Goal: Information Seeking & Learning: Learn about a topic

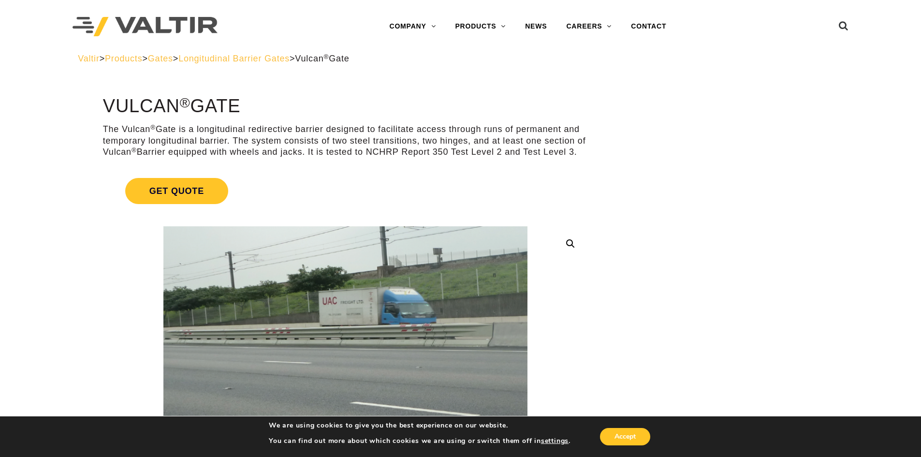
click at [270, 58] on span "Longitudinal Barrier Gates" at bounding box center [233, 59] width 111 height 10
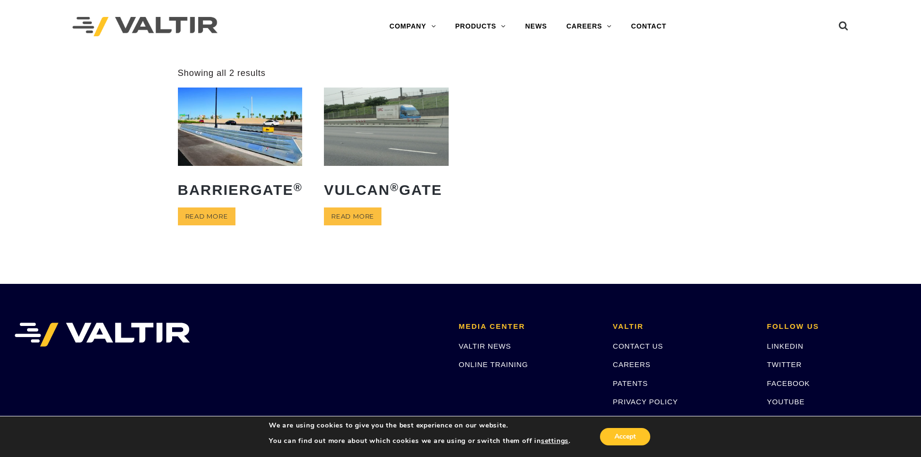
click at [279, 136] on img at bounding box center [240, 126] width 125 height 78
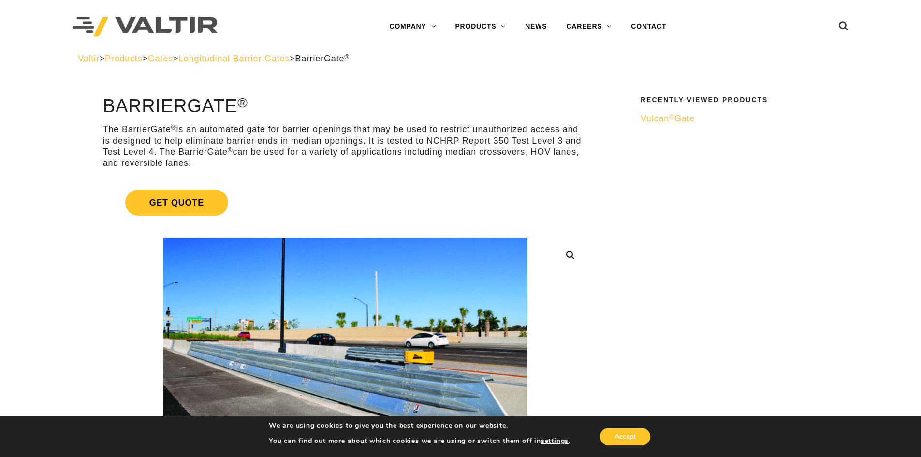
click at [305, 128] on p "The BarrierGate ® is an automated gate for barrier openings that may be used to…" at bounding box center [345, 146] width 485 height 45
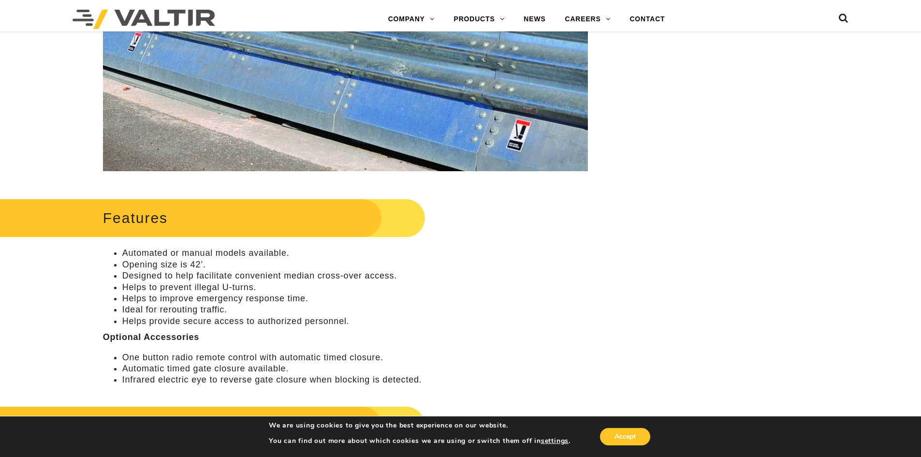
scroll to position [242, 0]
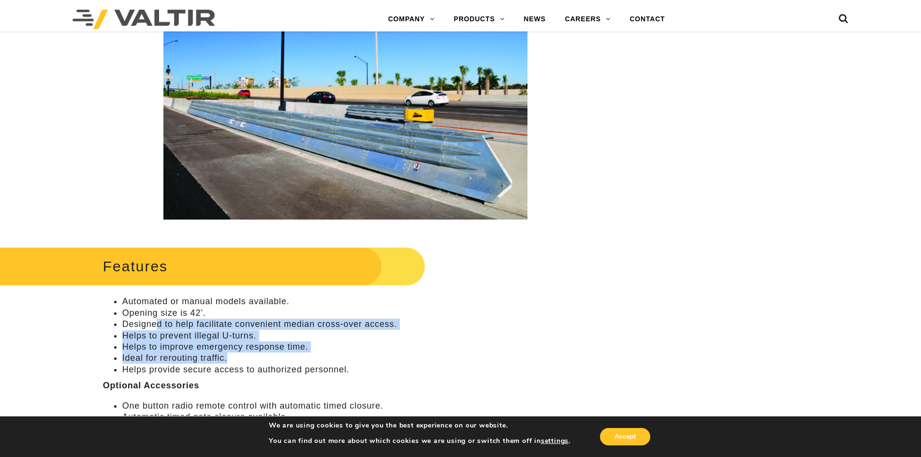
drag, startPoint x: 158, startPoint y: 321, endPoint x: 317, endPoint y: 352, distance: 161.5
click at [317, 352] on ul "Automated or manual models available. Opening size is 42’. Designed to help fac…" at bounding box center [345, 335] width 485 height 79
click at [317, 352] on li "Ideal for rerouting traffic." at bounding box center [354, 357] width 465 height 11
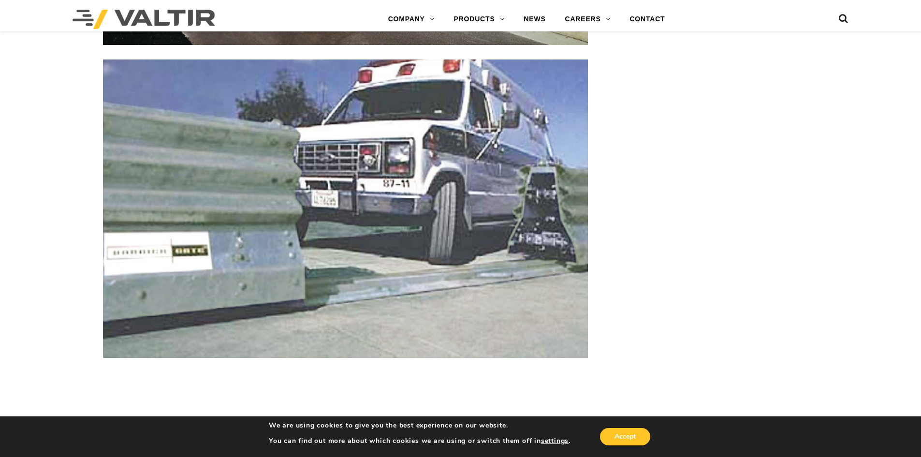
scroll to position [1417, 0]
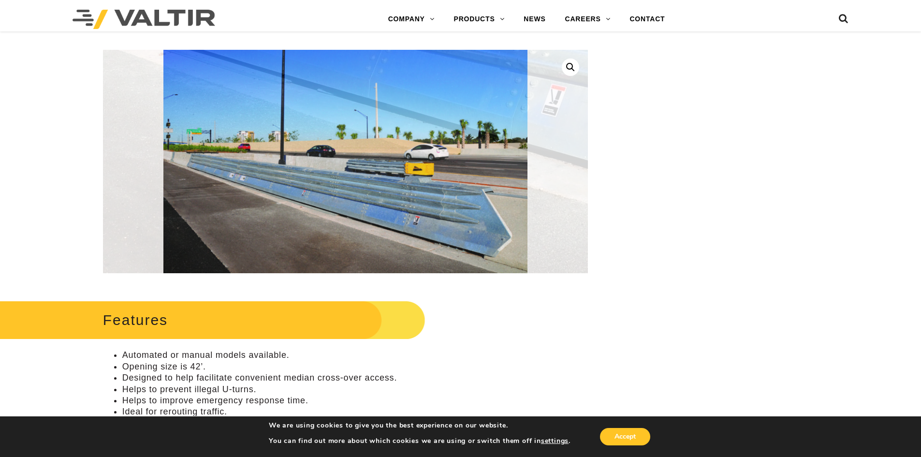
scroll to position [290, 0]
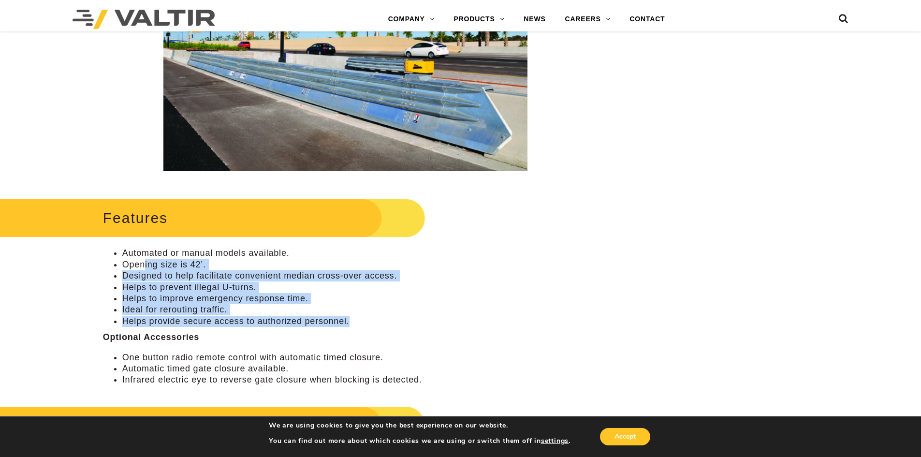
drag, startPoint x: 143, startPoint y: 266, endPoint x: 373, endPoint y: 319, distance: 236.0
click at [373, 319] on ul "Automated or manual models available. Opening size is 42’. Designed to help fac…" at bounding box center [345, 286] width 485 height 79
click at [373, 319] on li "Helps provide secure access to authorized personnel." at bounding box center [354, 321] width 465 height 11
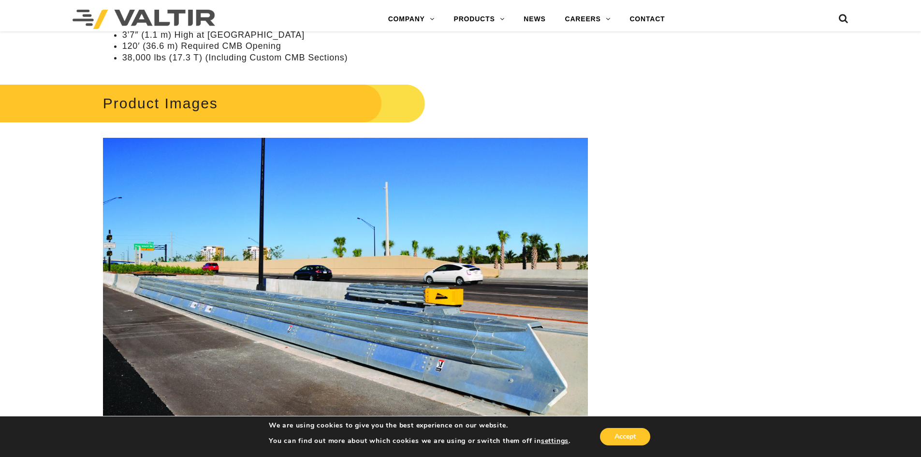
scroll to position [1015, 0]
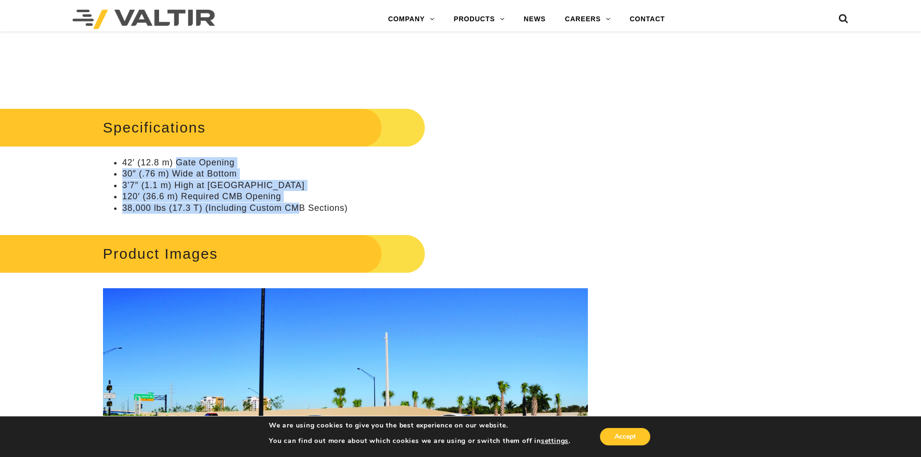
drag, startPoint x: 175, startPoint y: 160, endPoint x: 301, endPoint y: 206, distance: 133.7
click at [301, 206] on ul "42′ (12.8 m) Gate Opening 30″ (.76 m) Wide at Bottom 3’7″ (1.1 m) High at Highe…" at bounding box center [345, 185] width 485 height 57
click at [301, 206] on li "38,000 lbs (17.3 T) (Including Custom CMB Sections)" at bounding box center [354, 208] width 465 height 11
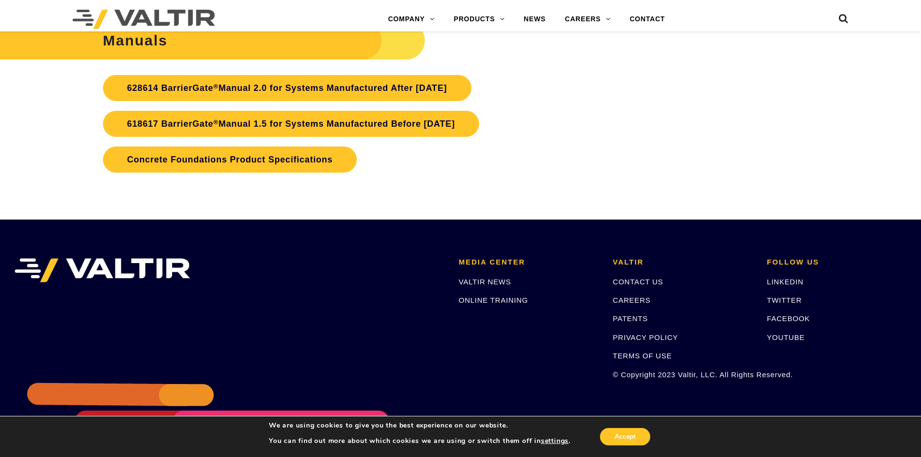
scroll to position [2287, 0]
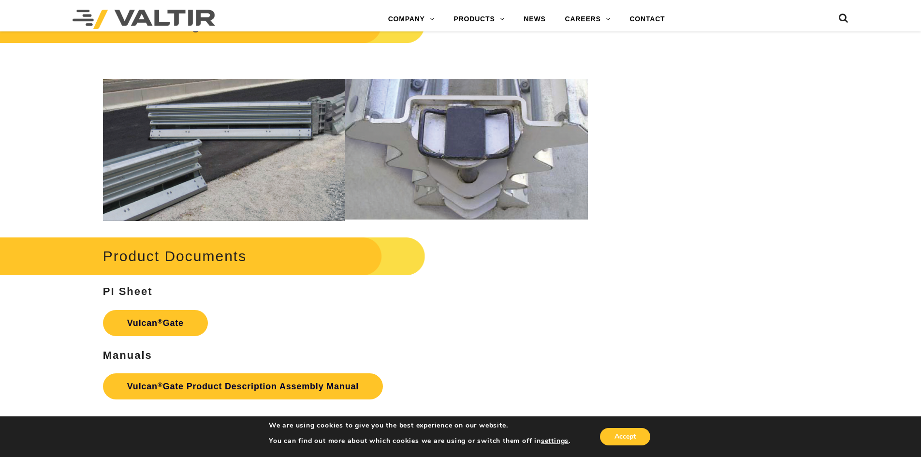
scroll to position [1160, 0]
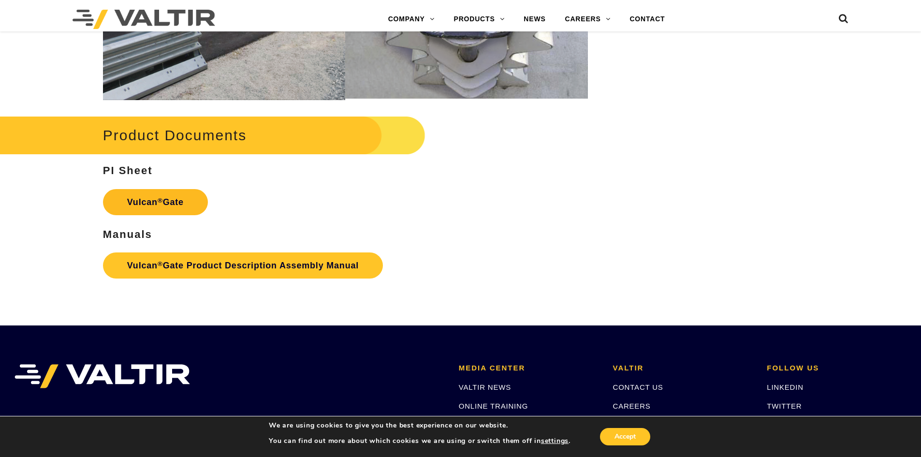
click at [145, 202] on strong "Vulcan ® Gate" at bounding box center [155, 202] width 57 height 10
